Goal: Information Seeking & Learning: Learn about a topic

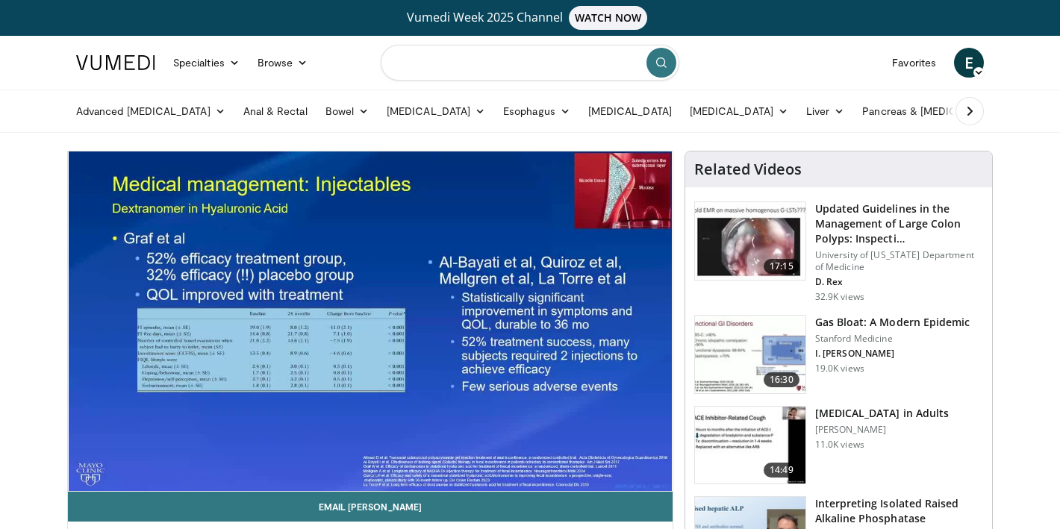
click at [525, 66] on input "Search topics, interventions" at bounding box center [530, 63] width 299 height 36
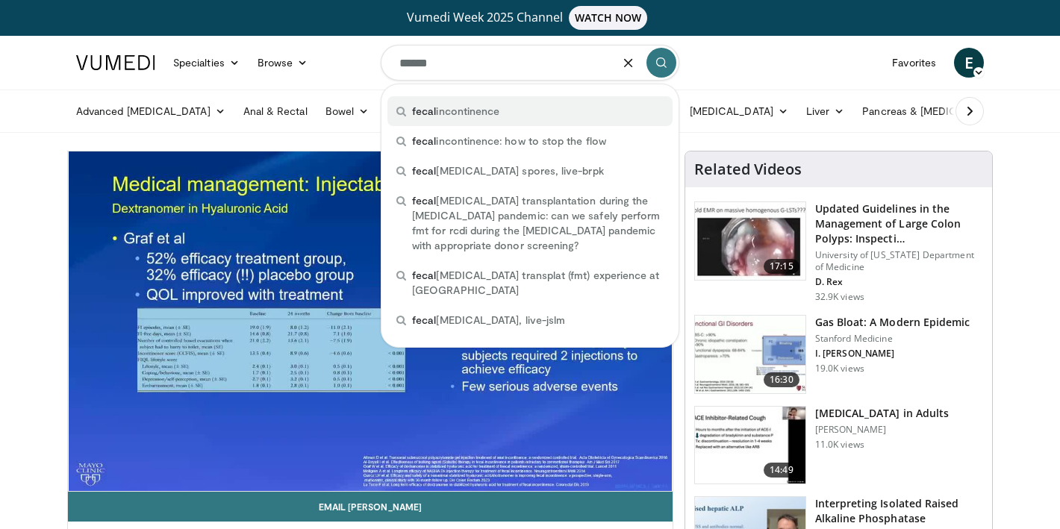
click at [526, 110] on div "fecal incontinence" at bounding box center [529, 111] width 285 height 30
type input "**********"
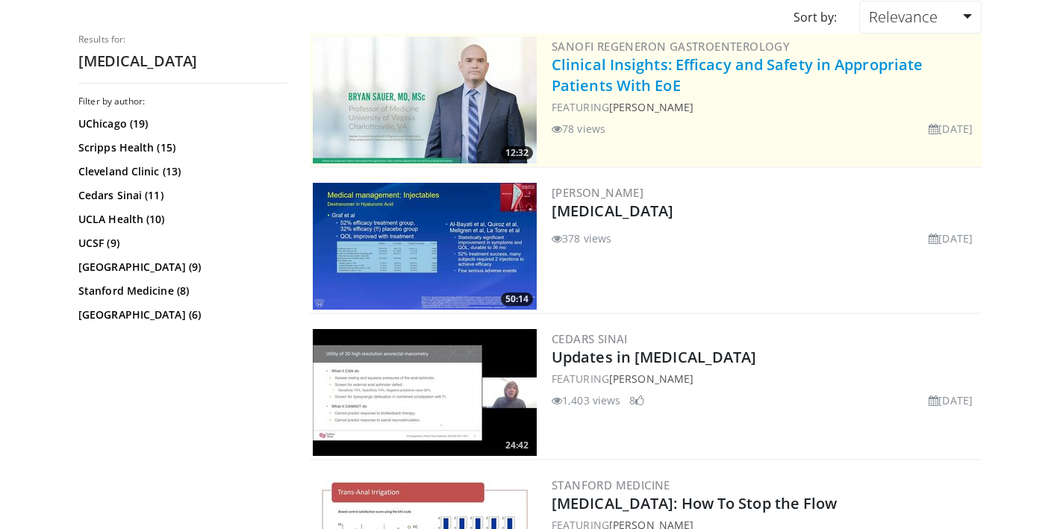
scroll to position [173, 0]
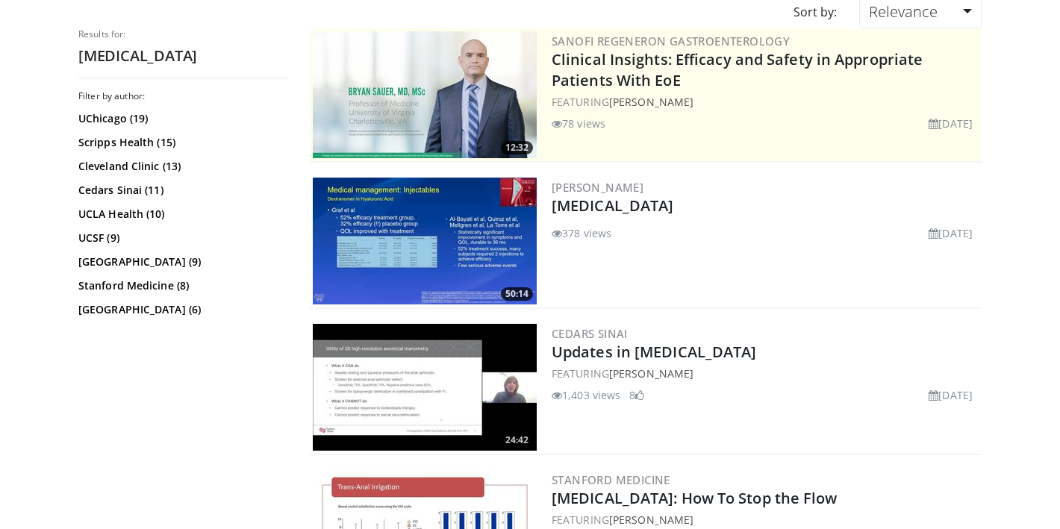
click at [454, 237] on img at bounding box center [425, 241] width 224 height 127
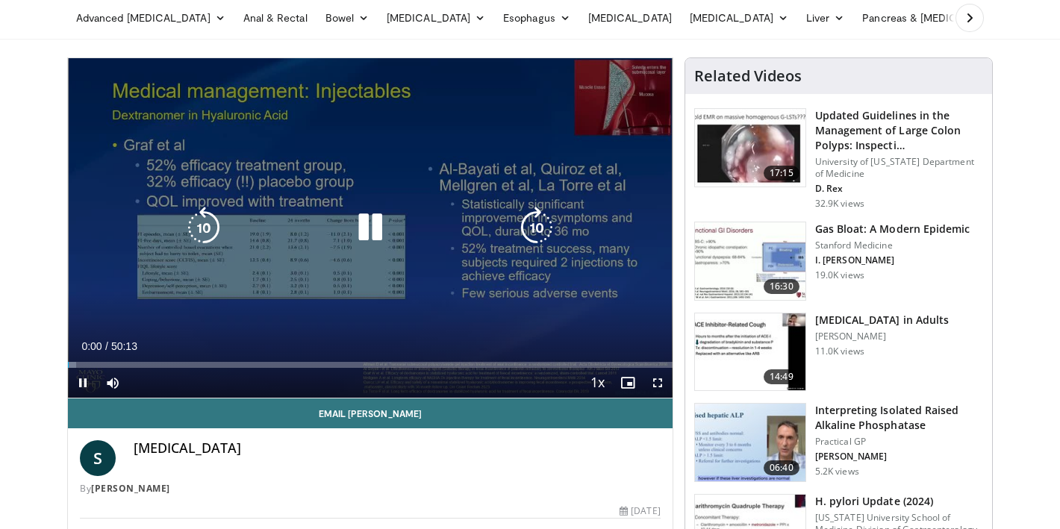
scroll to position [95, 0]
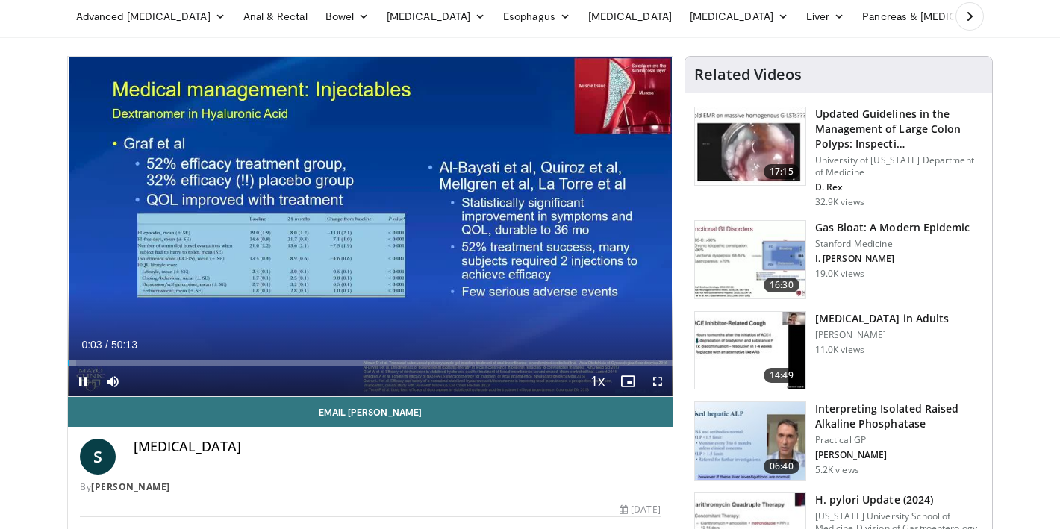
click at [574, 265] on div "10 seconds Tap to unmute" at bounding box center [370, 227] width 604 height 340
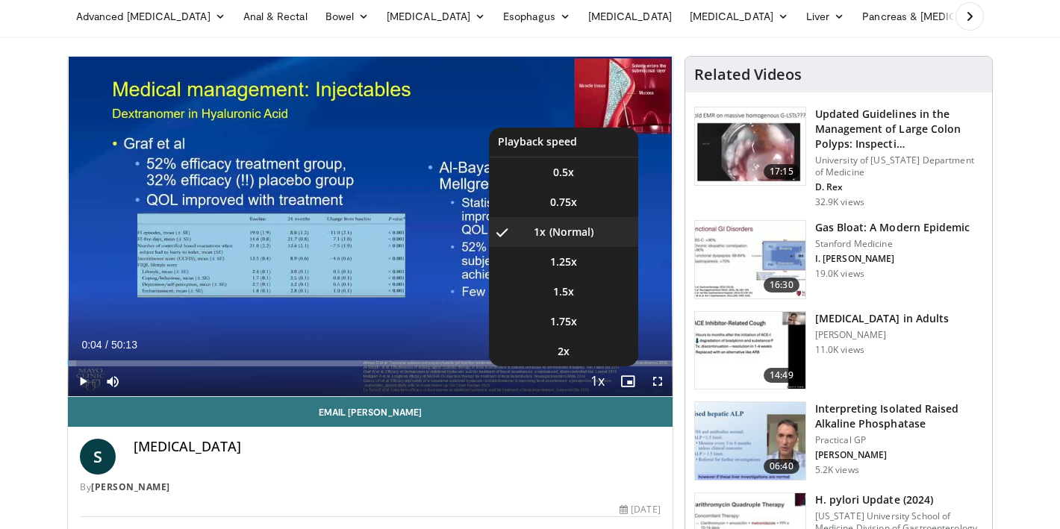
click at [598, 370] on span "Video Player" at bounding box center [597, 382] width 21 height 30
click at [572, 271] on li "1.25x" at bounding box center [563, 262] width 149 height 30
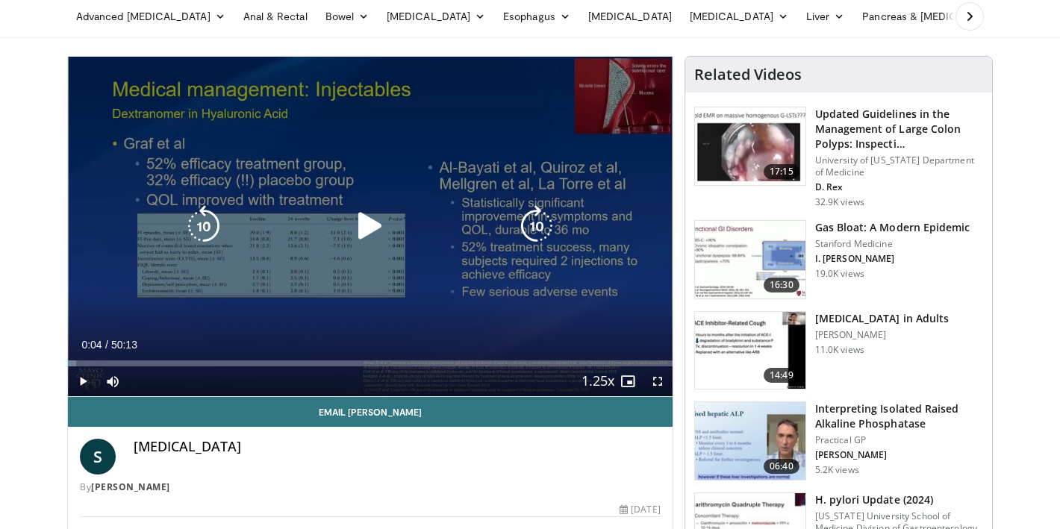
click at [375, 228] on icon "Video Player" at bounding box center [370, 226] width 42 height 42
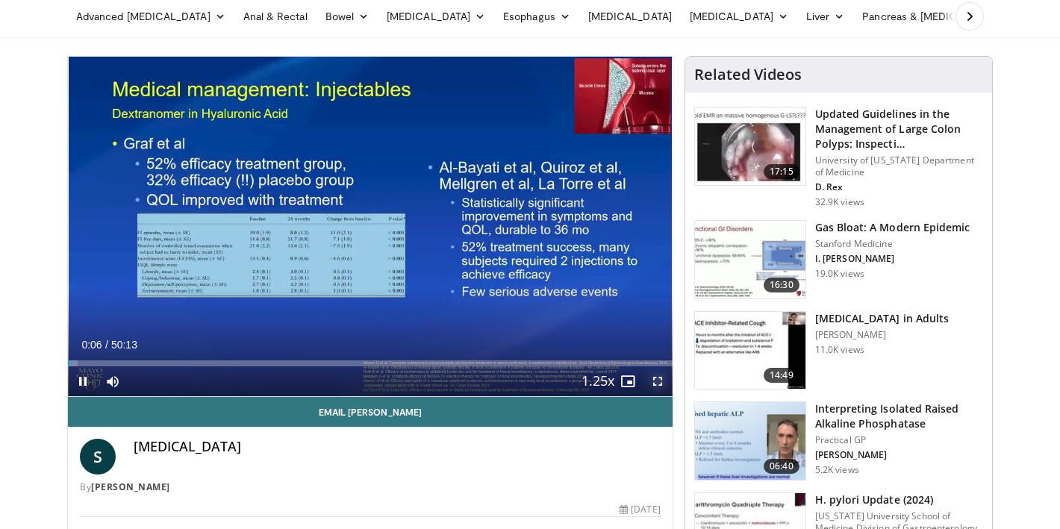
click at [656, 384] on span "Video Player" at bounding box center [658, 381] width 30 height 30
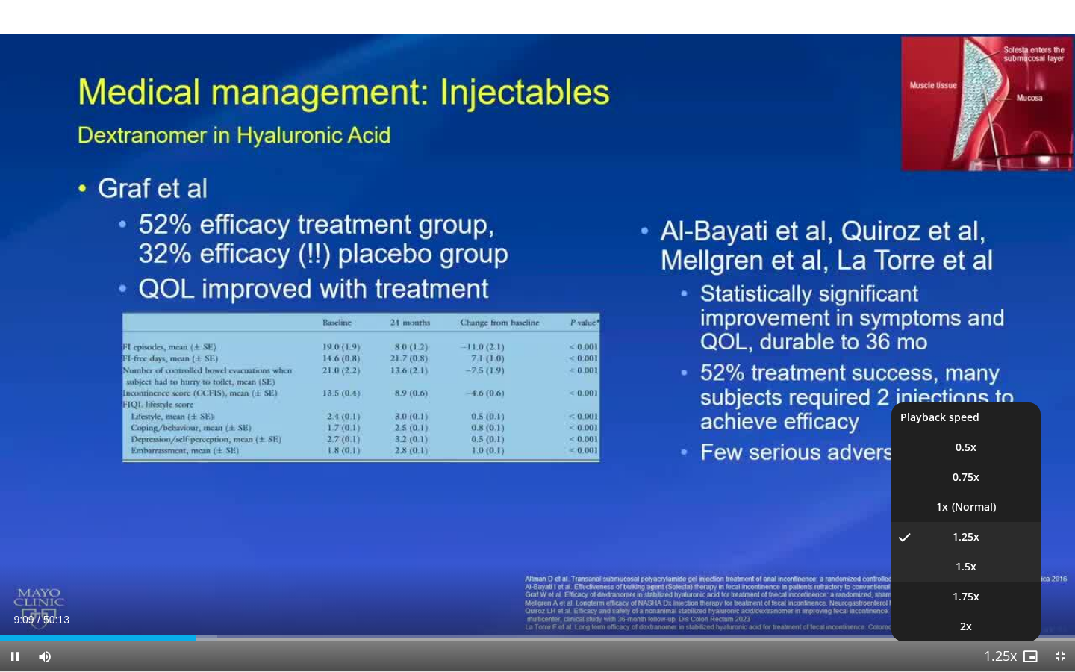
click at [966, 528] on span "1.5x" at bounding box center [965, 566] width 21 height 15
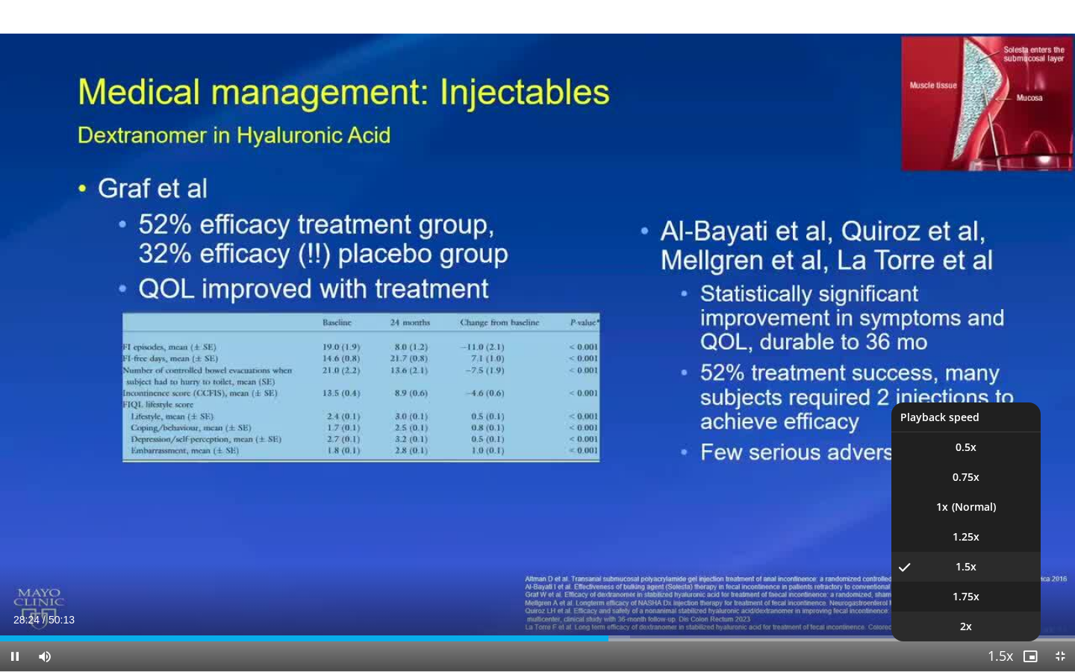
click at [987, 528] on li "2x" at bounding box center [965, 626] width 149 height 30
click at [985, 528] on li "1.75x" at bounding box center [965, 596] width 149 height 30
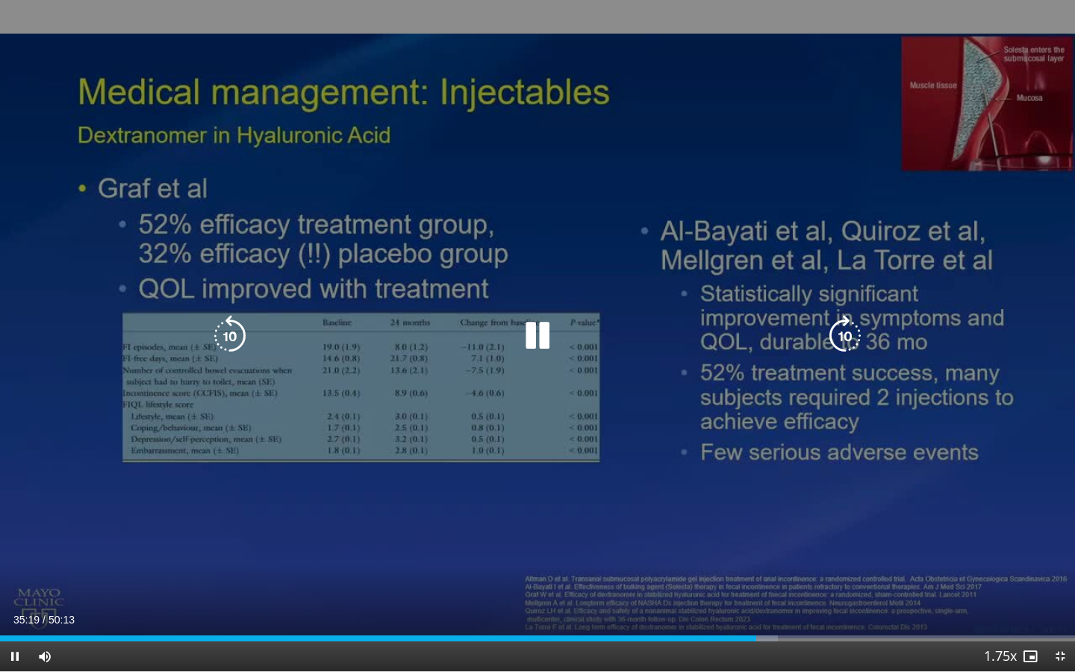
click at [837, 340] on icon "Video Player" at bounding box center [845, 336] width 42 height 42
click at [837, 341] on icon "Video Player" at bounding box center [845, 336] width 42 height 42
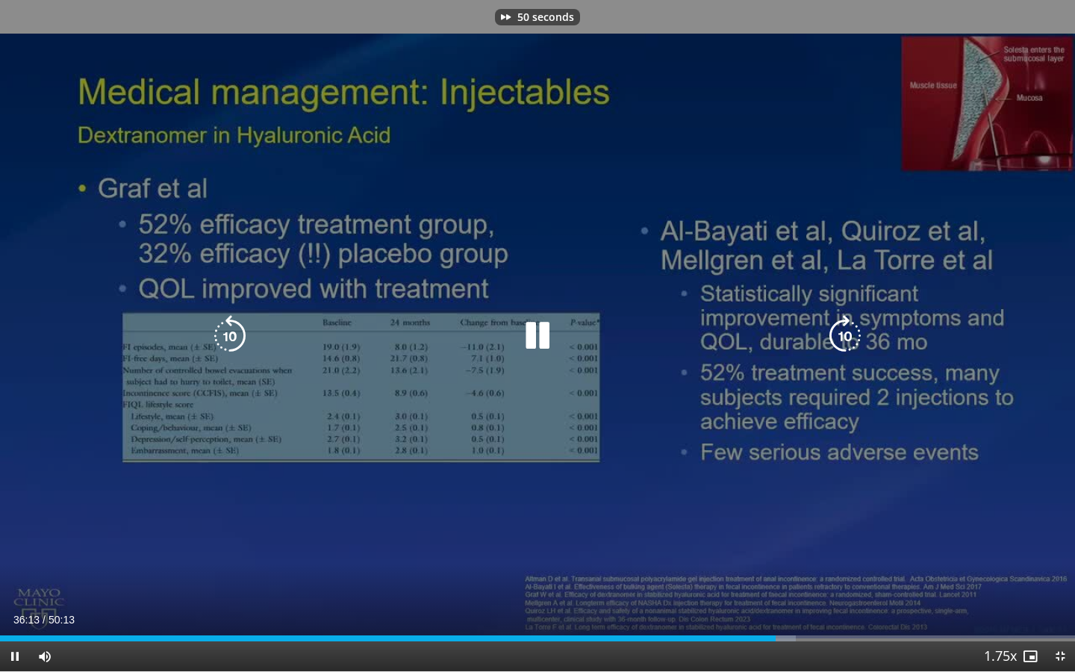
click at [837, 341] on icon "Video Player" at bounding box center [845, 336] width 42 height 42
click at [842, 325] on icon "Video Player" at bounding box center [845, 336] width 42 height 42
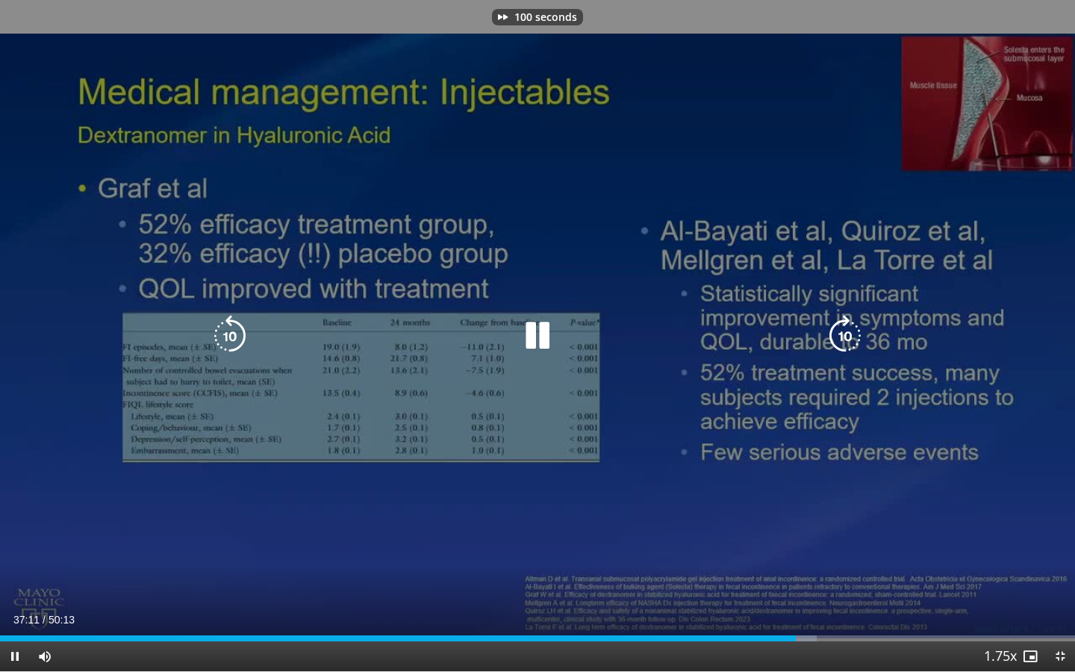
click at [842, 325] on icon "Video Player" at bounding box center [845, 336] width 42 height 42
click at [842, 340] on icon "Video Player" at bounding box center [845, 336] width 42 height 42
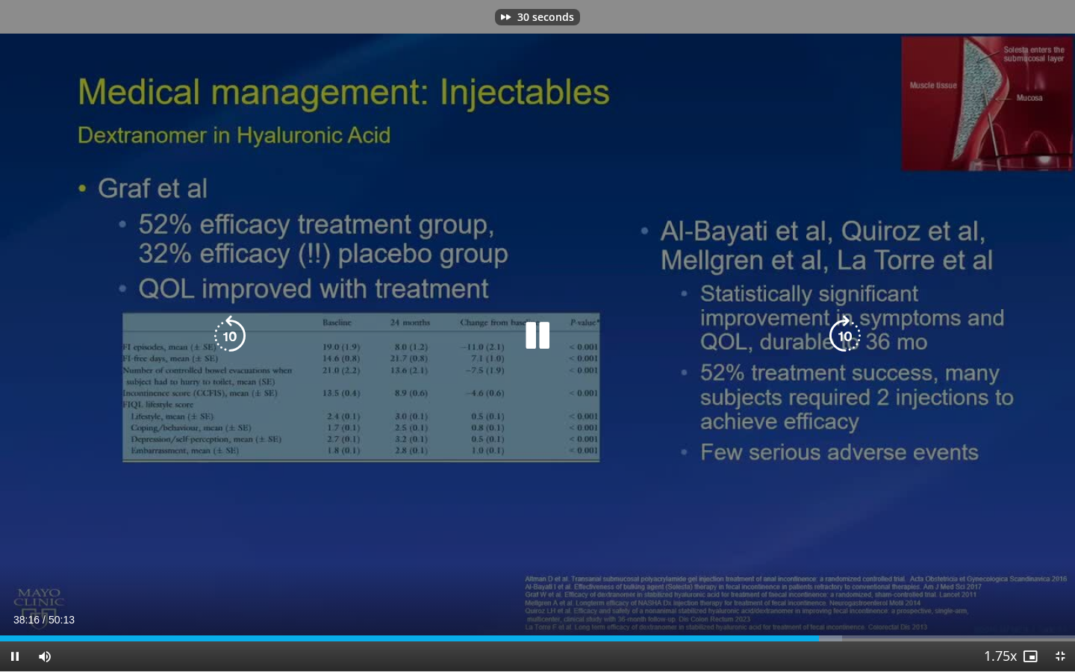
click at [842, 340] on icon "Video Player" at bounding box center [845, 336] width 42 height 42
click at [835, 335] on icon "Video Player" at bounding box center [845, 336] width 42 height 42
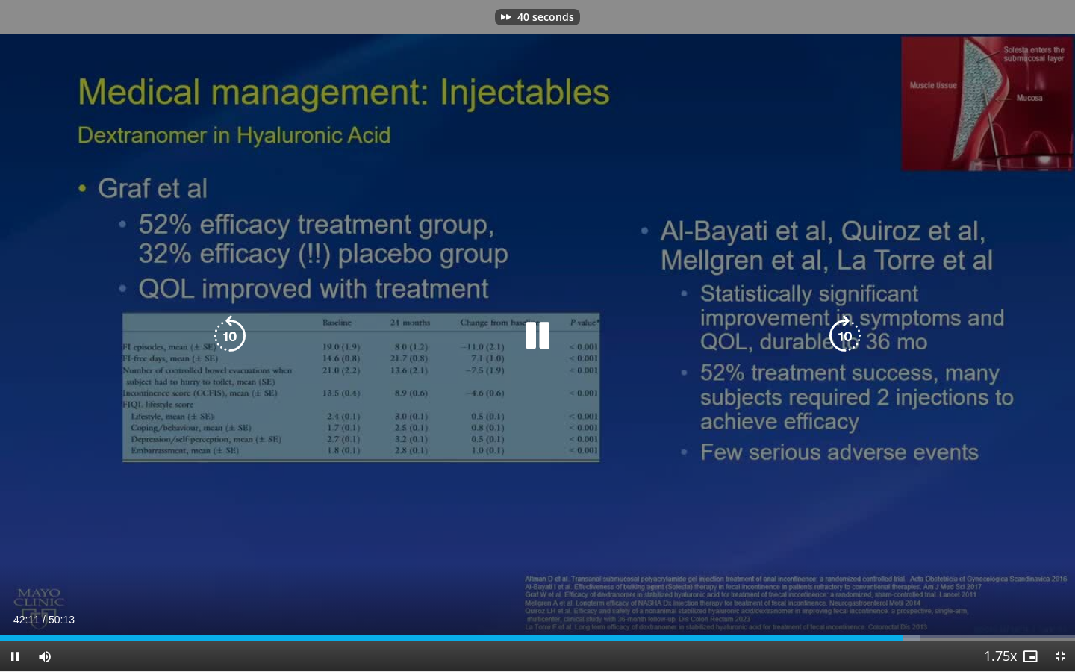
click at [835, 335] on icon "Video Player" at bounding box center [845, 336] width 42 height 42
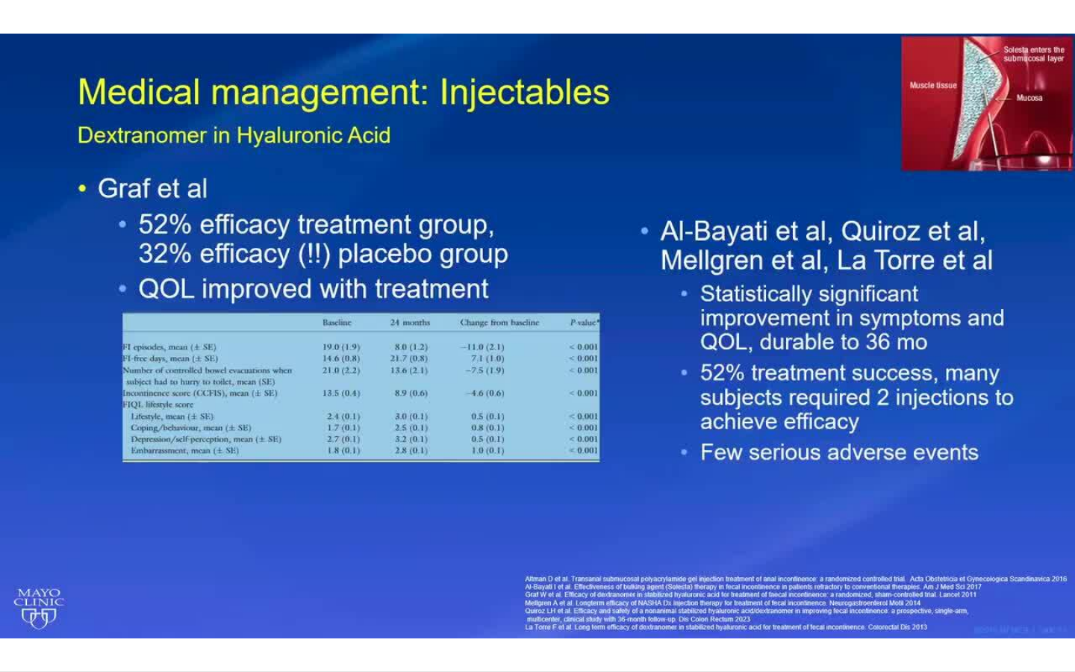
click at [835, 335] on div "80 seconds Tap to unmute" at bounding box center [537, 335] width 1075 height 671
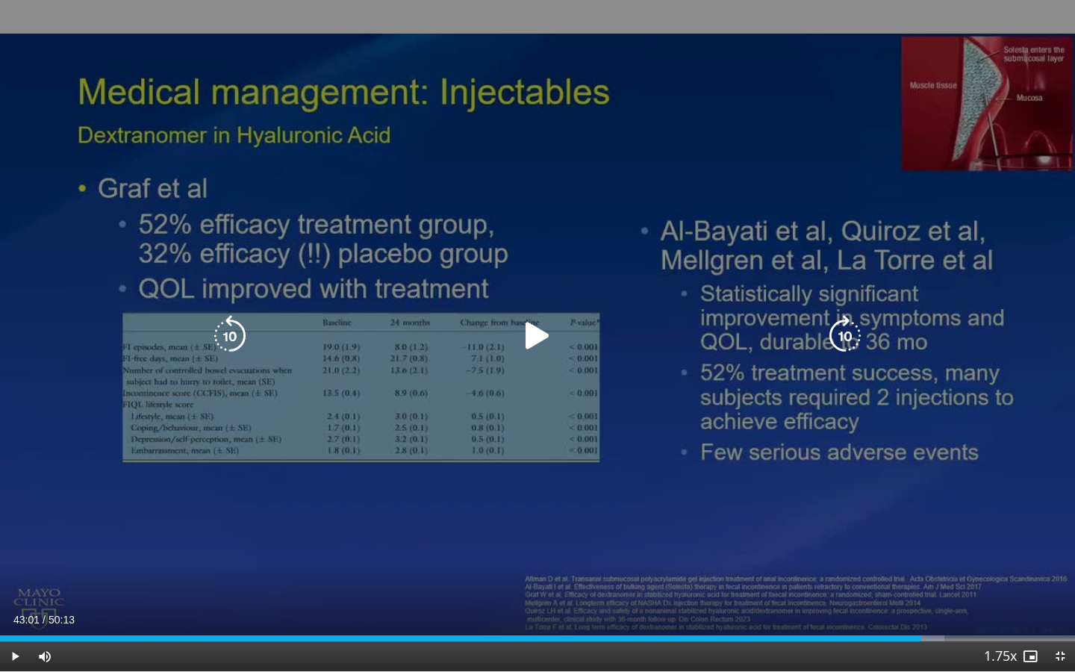
click at [851, 320] on icon "Video Player" at bounding box center [845, 336] width 42 height 42
click at [713, 359] on div "10 seconds Tap to unmute" at bounding box center [537, 335] width 1075 height 671
click at [843, 337] on icon "Video Player" at bounding box center [845, 336] width 42 height 42
click at [549, 342] on icon "Video Player" at bounding box center [537, 336] width 42 height 42
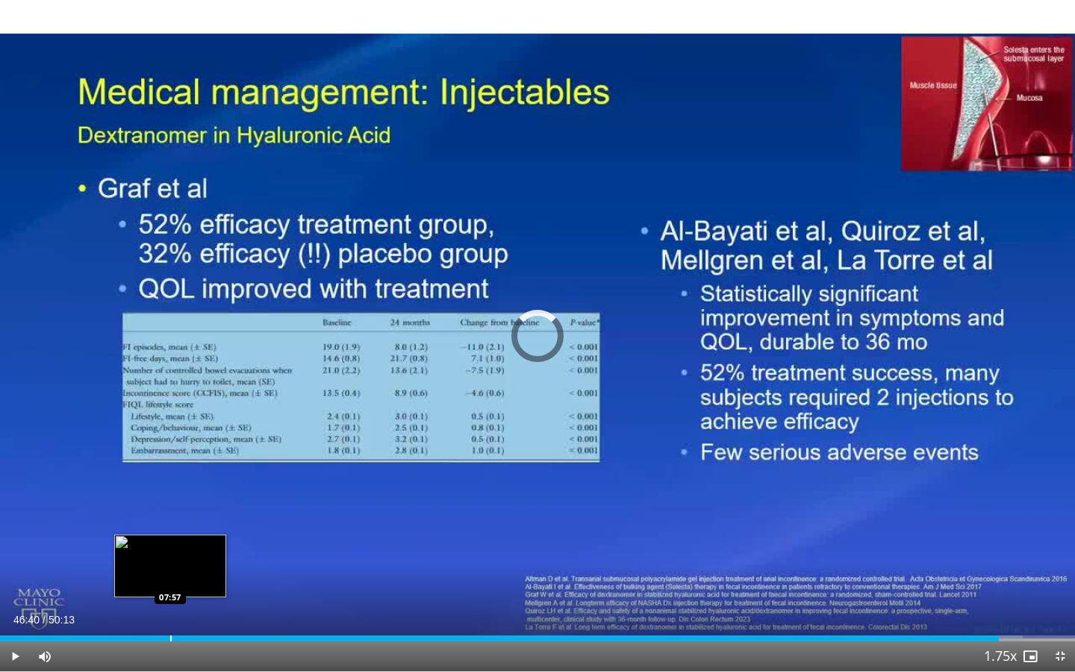
click at [170, 528] on div "Progress Bar" at bounding box center [170, 638] width 1 height 6
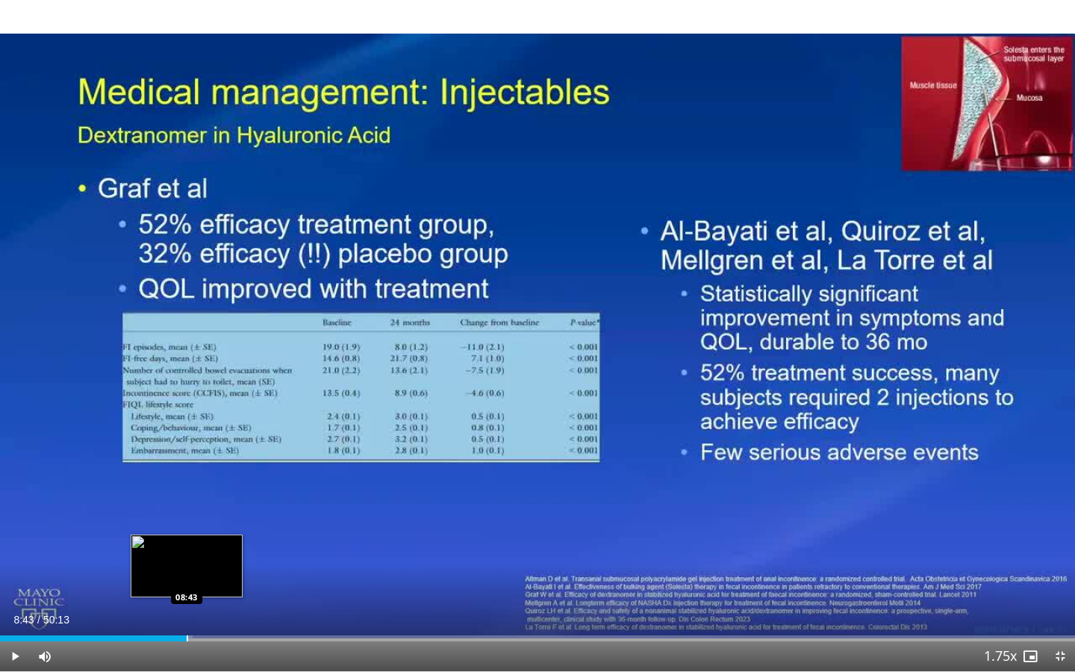
click at [187, 528] on div "Progress Bar" at bounding box center [187, 638] width 1 height 6
click at [202, 528] on div "Progress Bar" at bounding box center [202, 638] width 1 height 6
click at [17, 528] on span "Video Player" at bounding box center [15, 656] width 30 height 30
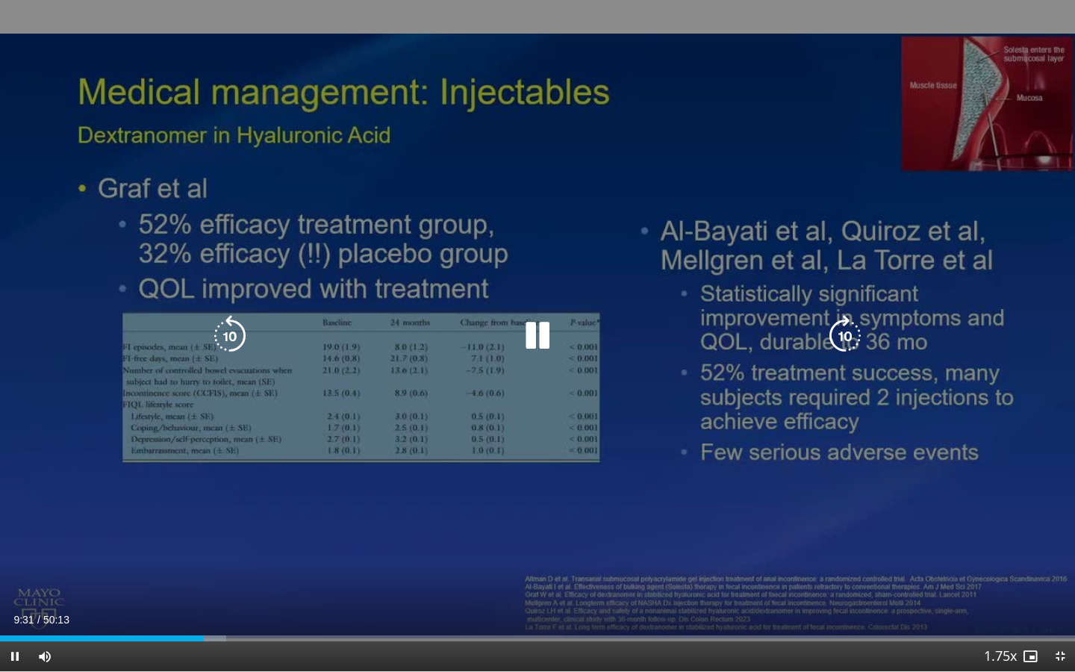
click at [842, 319] on icon "Video Player" at bounding box center [845, 336] width 42 height 42
click at [839, 346] on icon "Video Player" at bounding box center [845, 336] width 42 height 42
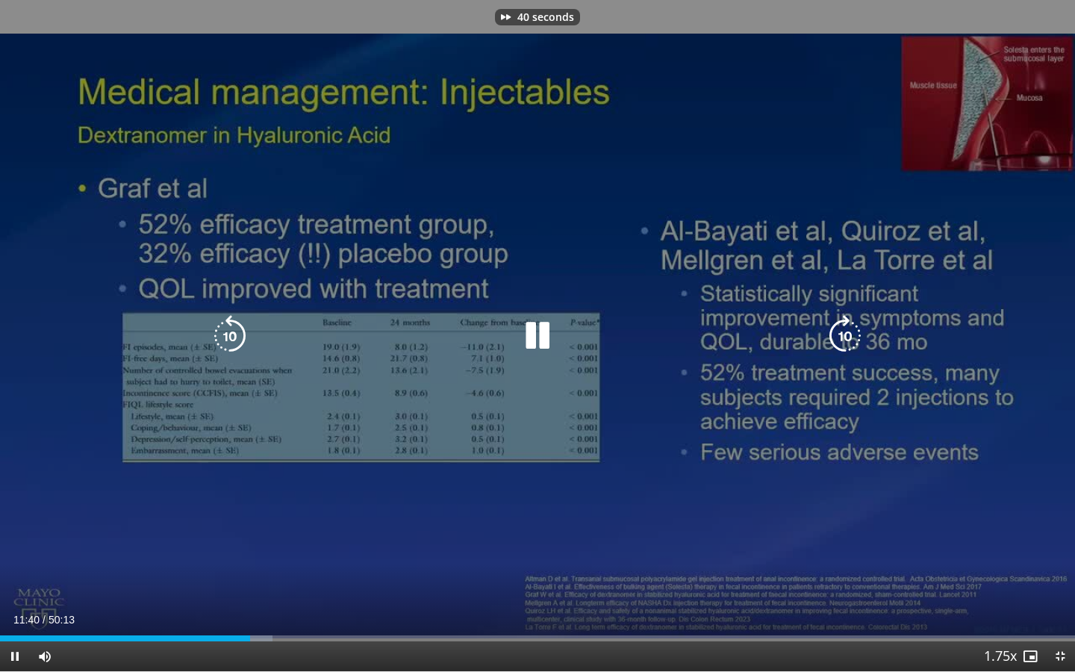
click at [839, 346] on icon "Video Player" at bounding box center [845, 336] width 42 height 42
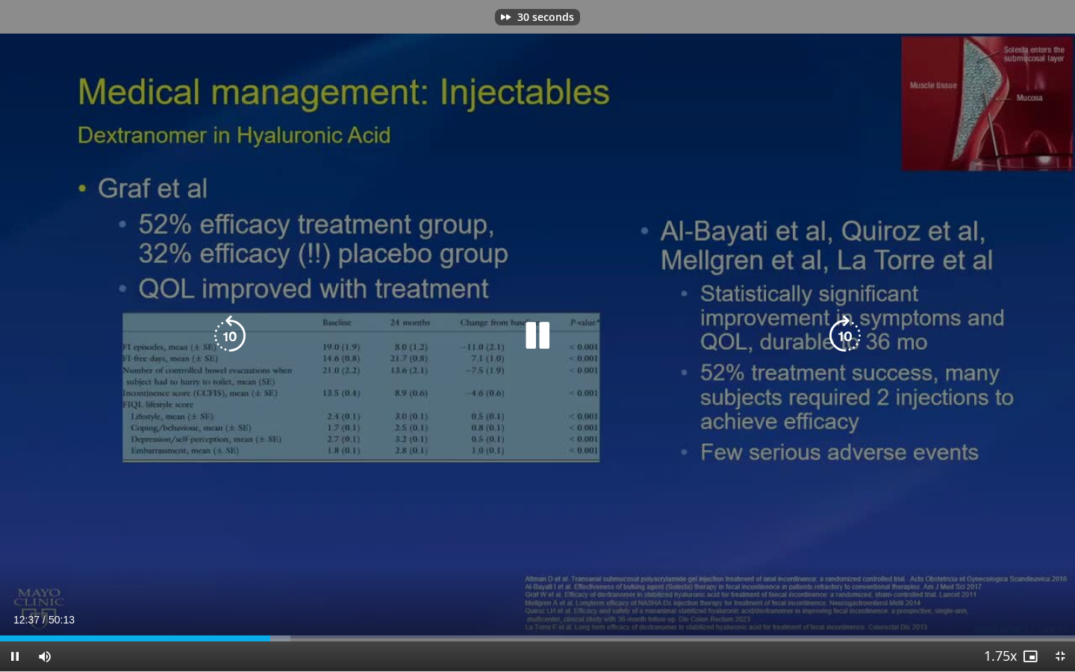
click at [839, 346] on icon "Video Player" at bounding box center [845, 336] width 42 height 42
click at [843, 337] on icon "Video Player" at bounding box center [845, 336] width 42 height 42
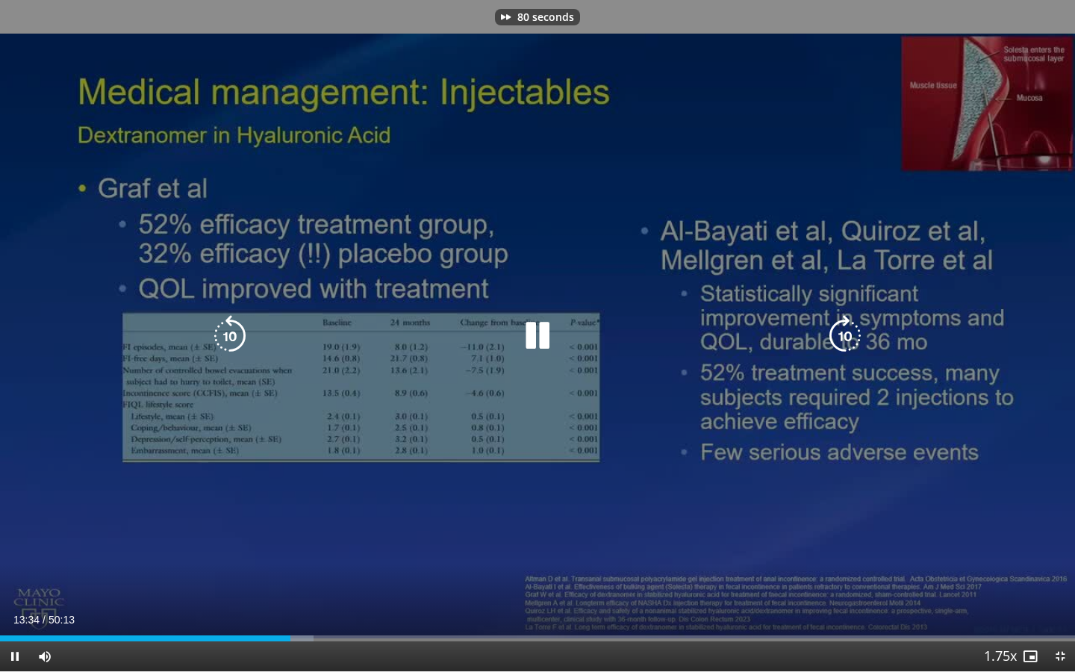
click at [843, 337] on icon "Video Player" at bounding box center [845, 336] width 42 height 42
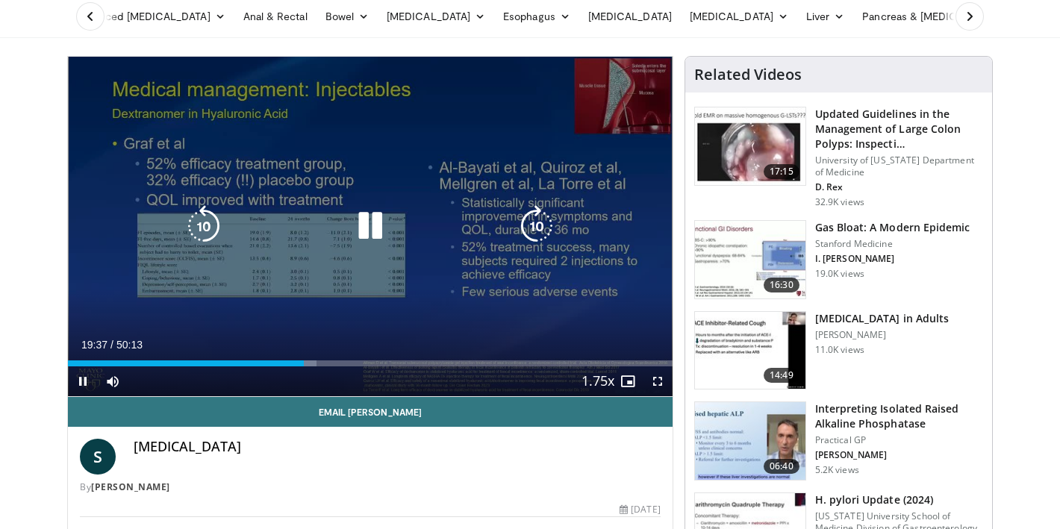
click at [358, 231] on icon "Video Player" at bounding box center [370, 226] width 42 height 42
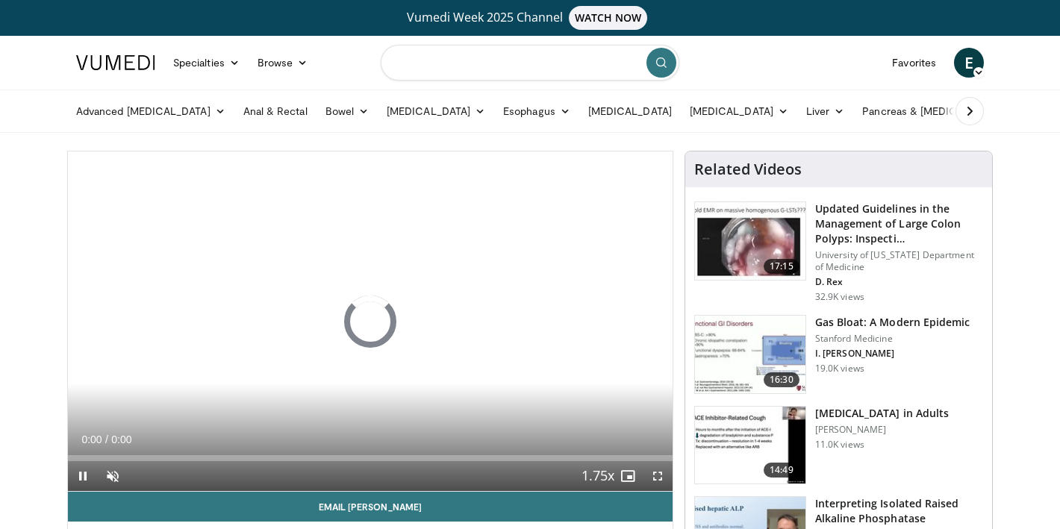
click at [517, 60] on input "Search topics, interventions" at bounding box center [530, 63] width 299 height 36
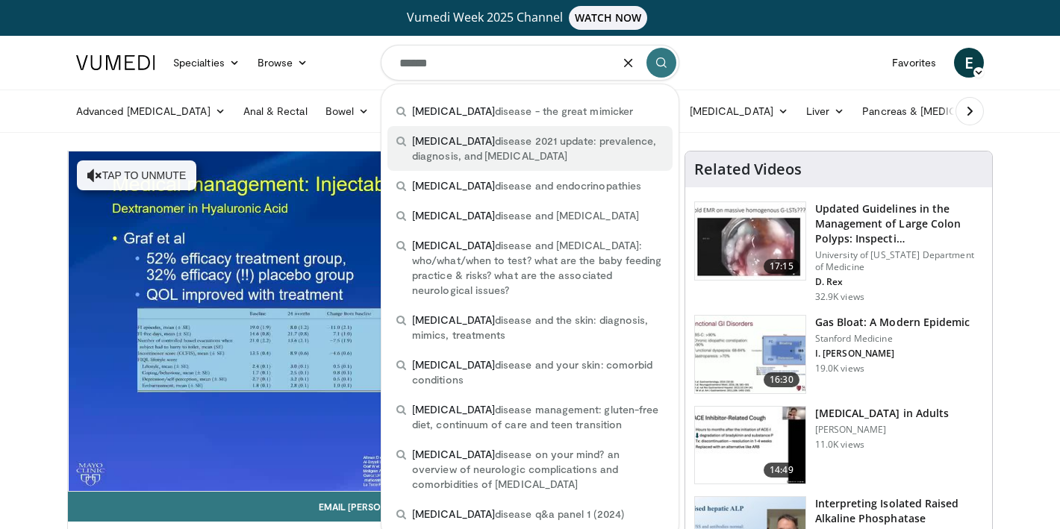
click at [530, 137] on span "celiac disease 2021 update: prevalence, diagnosis, and non-celiac gluten sensit…" at bounding box center [538, 149] width 252 height 30
type input "**********"
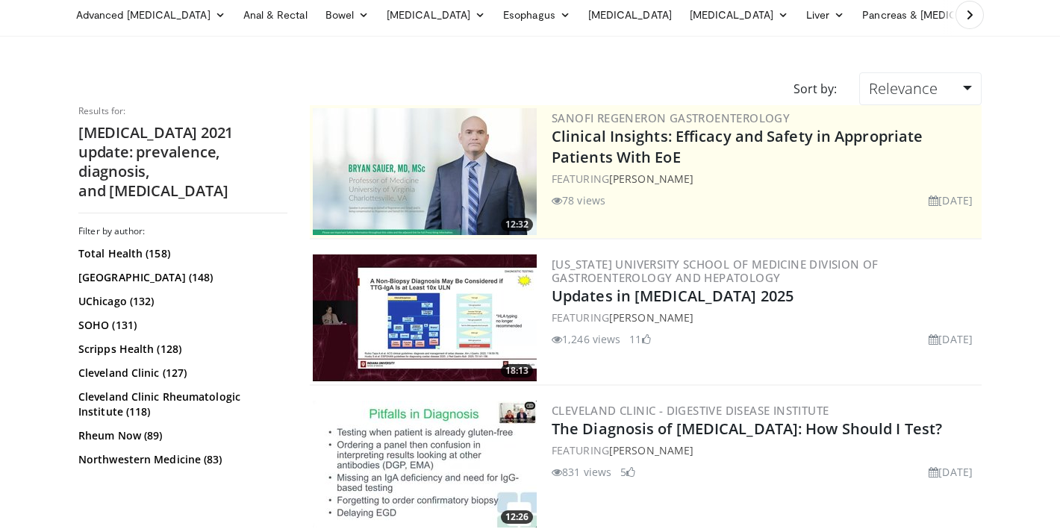
scroll to position [96, 0]
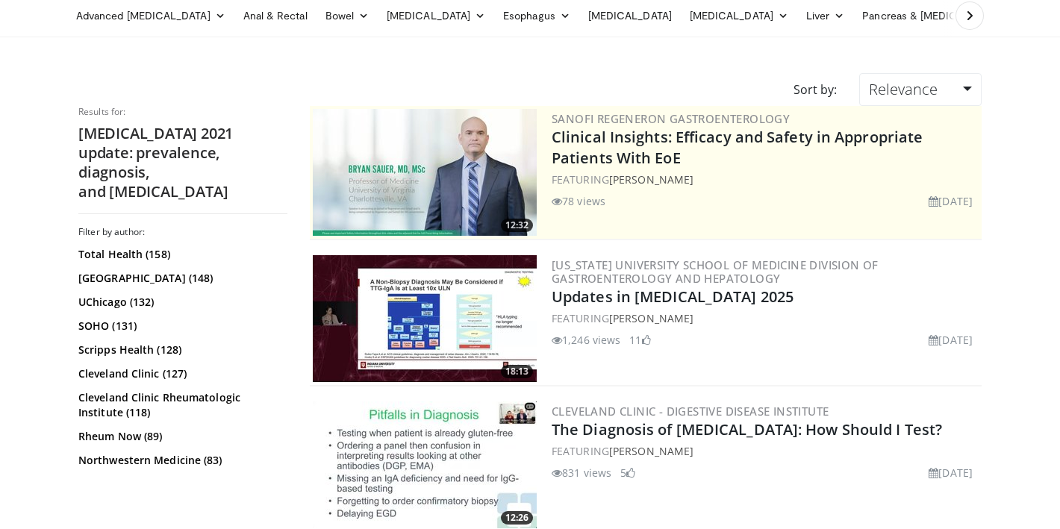
click at [478, 325] on img at bounding box center [425, 318] width 224 height 127
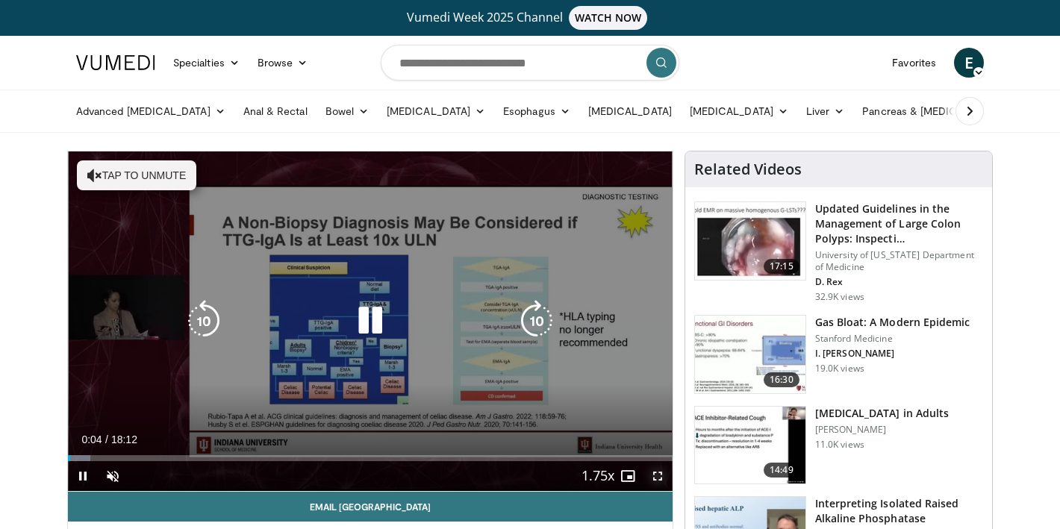
drag, startPoint x: 660, startPoint y: 475, endPoint x: 228, endPoint y: 475, distance: 432.9
click at [228, 475] on div "Current Time 0:04 / Duration 18:12 Pause Skip Backward Skip Forward Unmute Load…" at bounding box center [370, 476] width 604 height 30
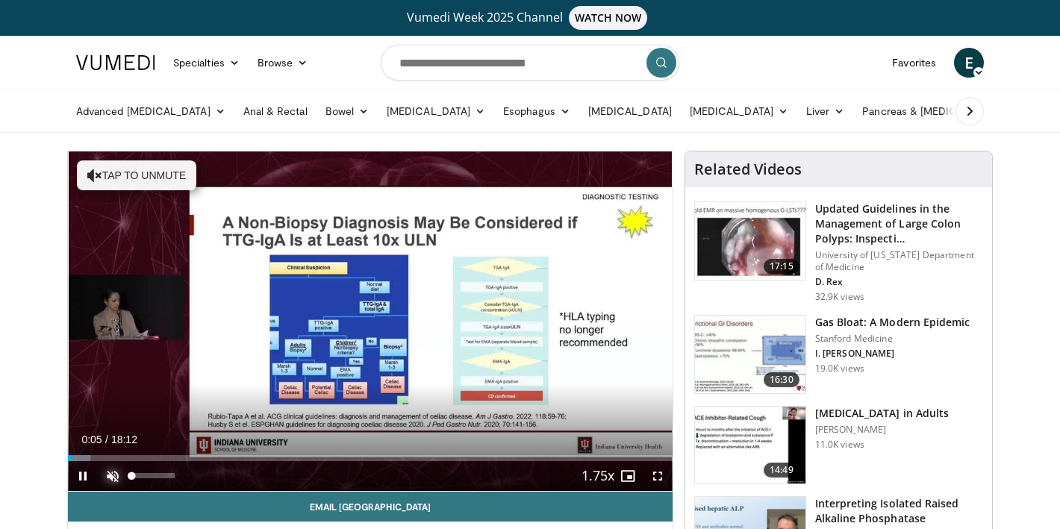
click at [119, 476] on span "Video Player" at bounding box center [113, 476] width 30 height 30
click at [664, 475] on span "Video Player" at bounding box center [658, 476] width 30 height 30
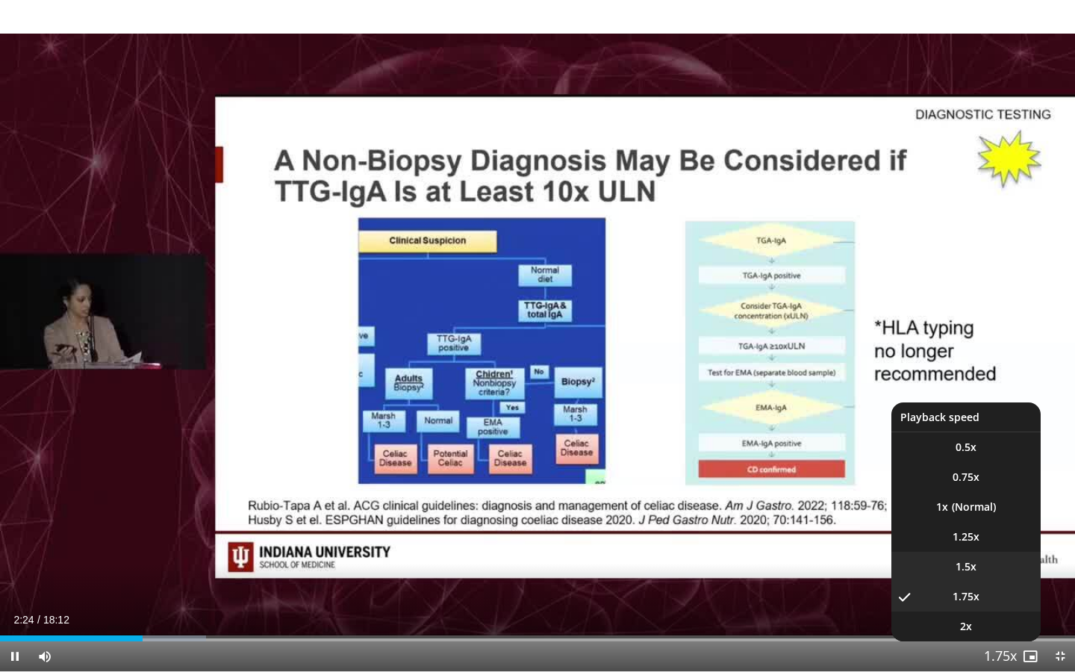
click at [975, 528] on span "1.5x" at bounding box center [965, 566] width 21 height 15
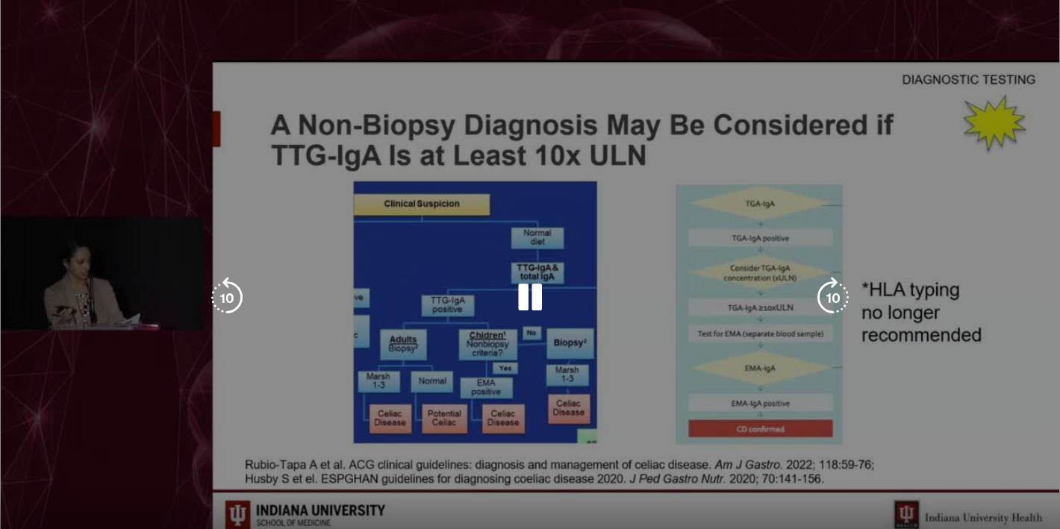
scroll to position [51, 0]
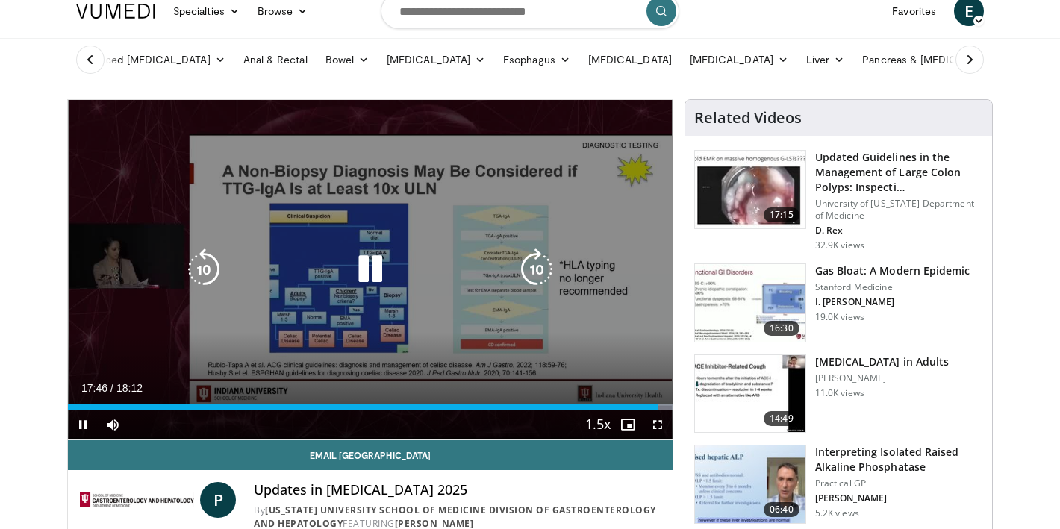
click at [362, 285] on icon "Video Player" at bounding box center [370, 270] width 42 height 42
